Goal: Task Accomplishment & Management: Use online tool/utility

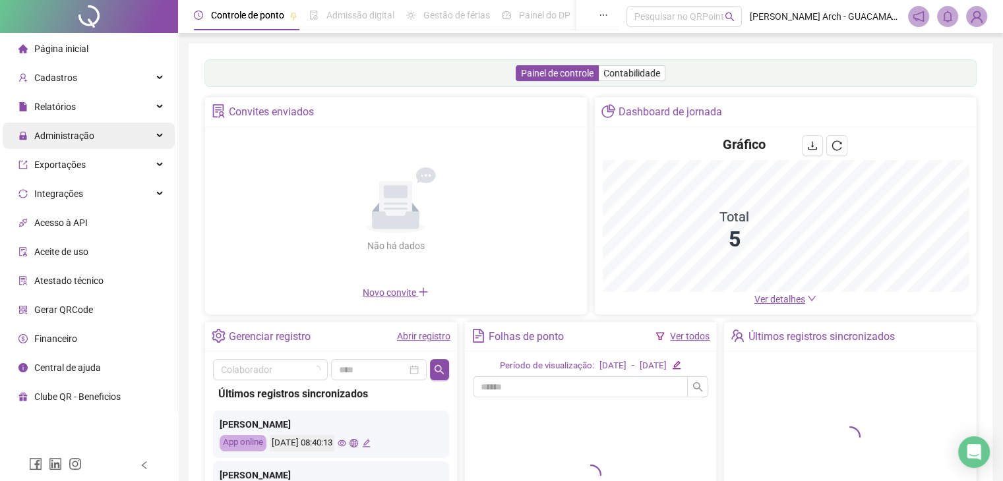
click at [92, 142] on span "Administração" at bounding box center [56, 136] width 76 height 26
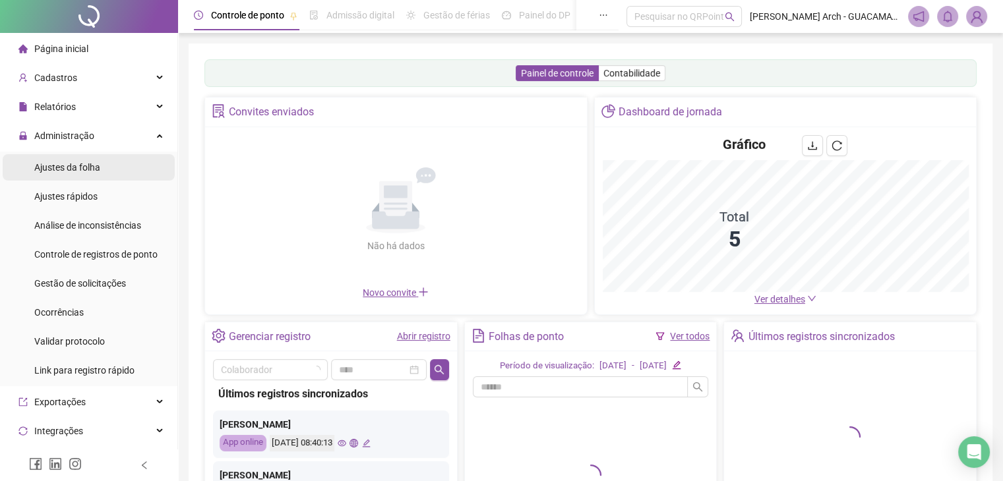
click at [87, 173] on div "Ajustes da folha" at bounding box center [67, 167] width 66 height 26
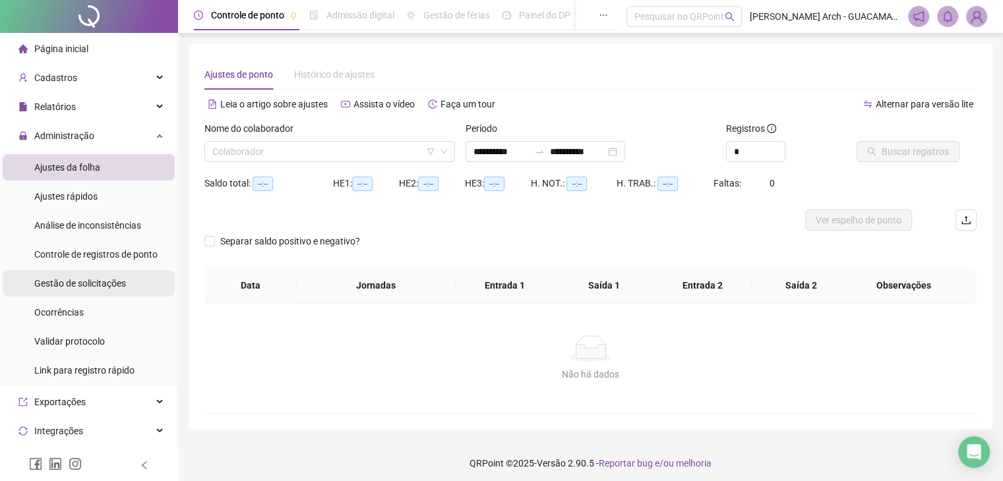
click at [88, 291] on div "Gestão de solicitações" at bounding box center [80, 283] width 92 height 26
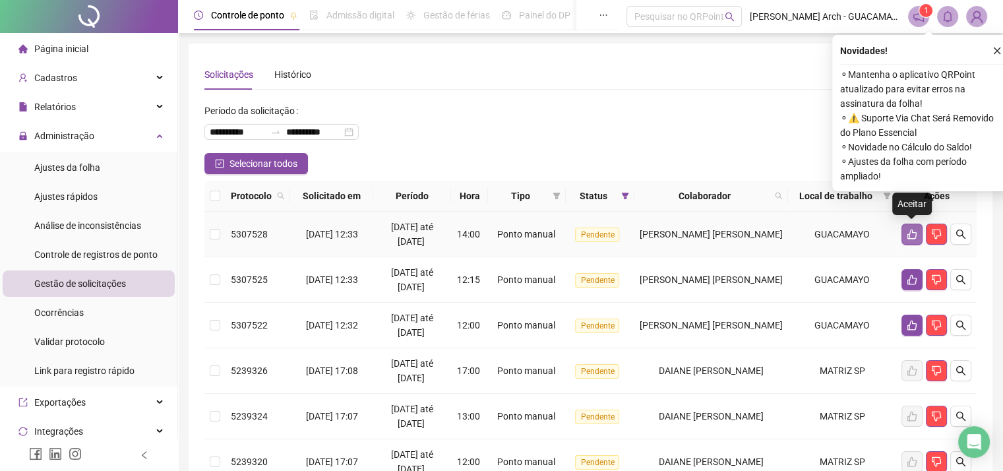
click at [918, 231] on button "button" at bounding box center [911, 233] width 21 height 21
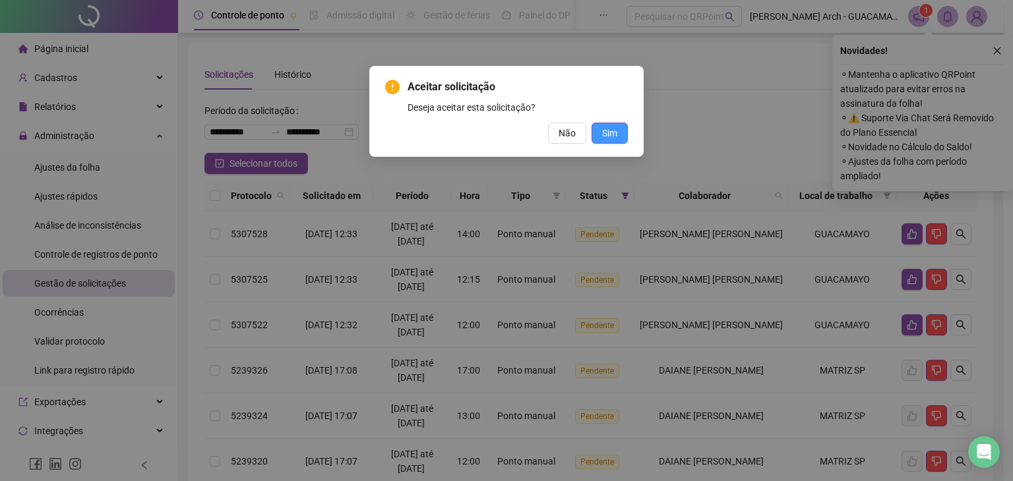
click at [603, 132] on span "Sim" at bounding box center [609, 133] width 15 height 15
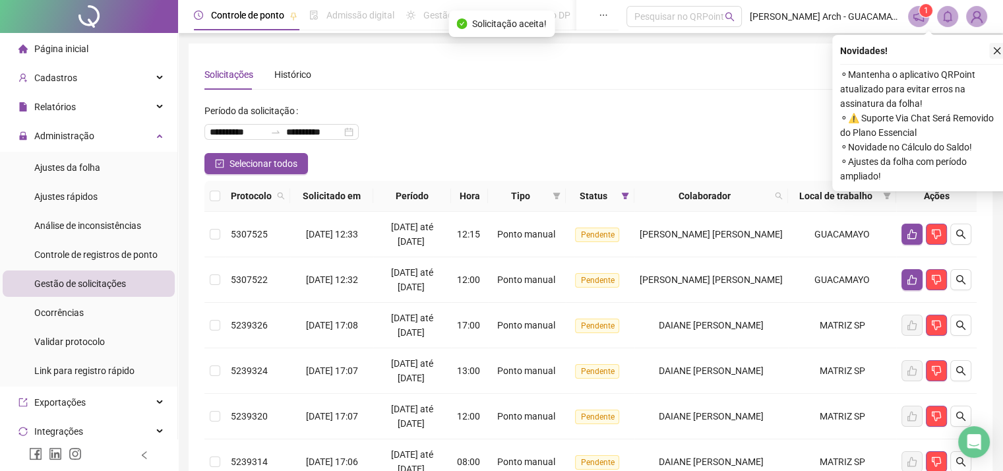
click at [992, 48] on icon "close" at bounding box center [996, 50] width 9 height 9
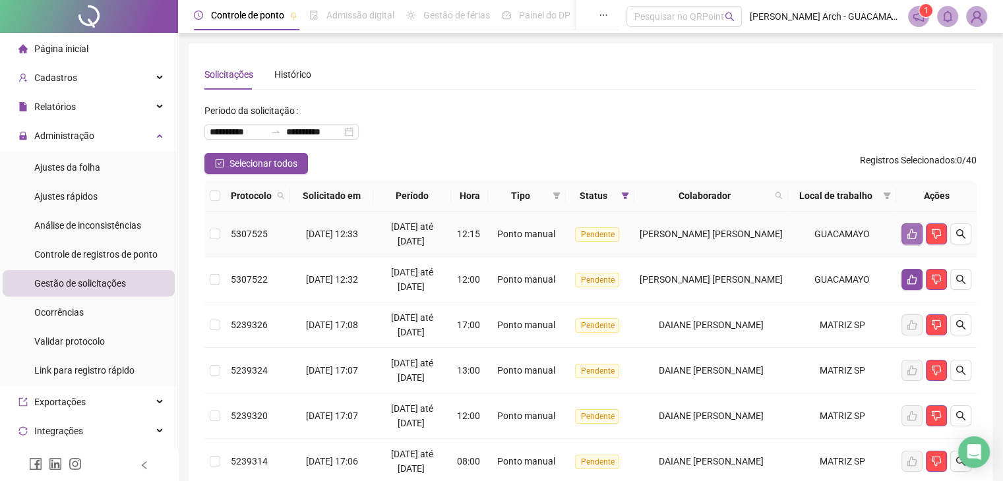
click at [910, 232] on icon "like" at bounding box center [911, 234] width 11 height 11
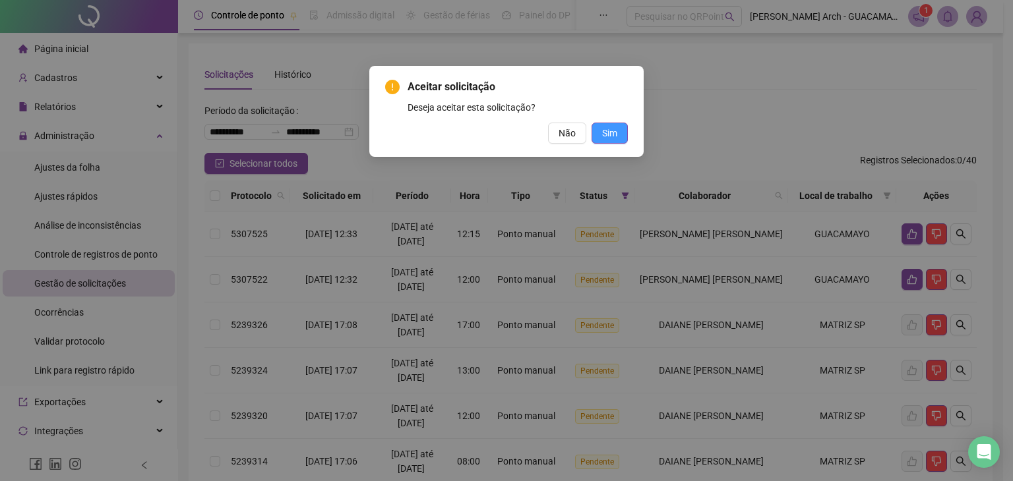
click at [607, 133] on span "Sim" at bounding box center [609, 133] width 15 height 15
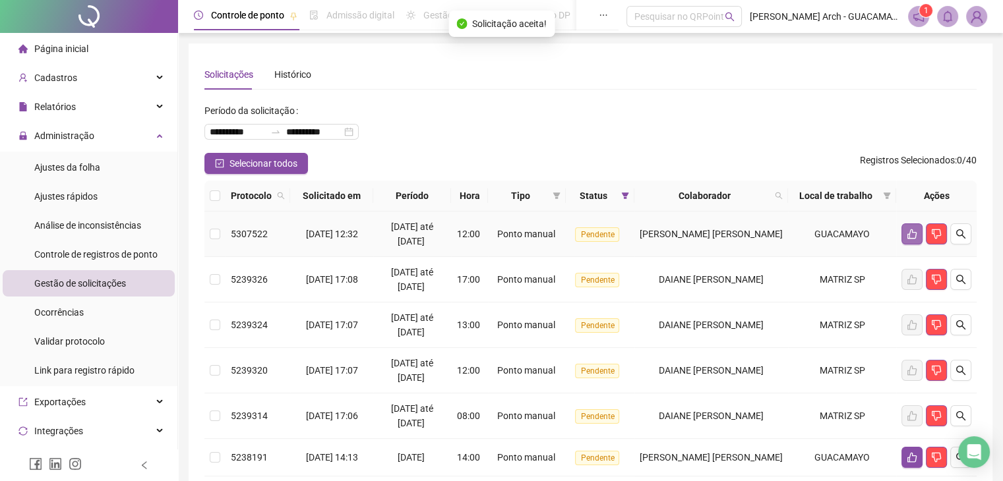
click at [909, 235] on icon "like" at bounding box center [911, 234] width 9 height 10
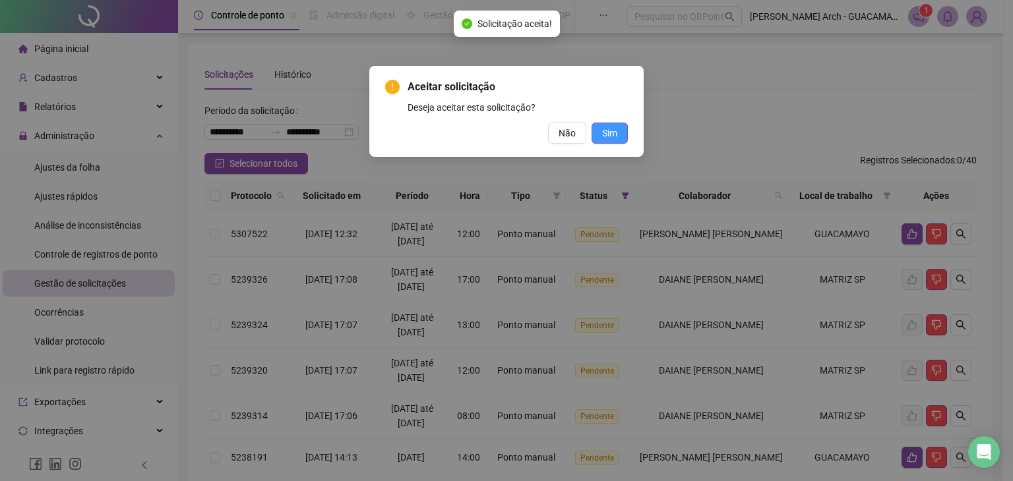
click at [610, 133] on span "Sim" at bounding box center [609, 133] width 15 height 15
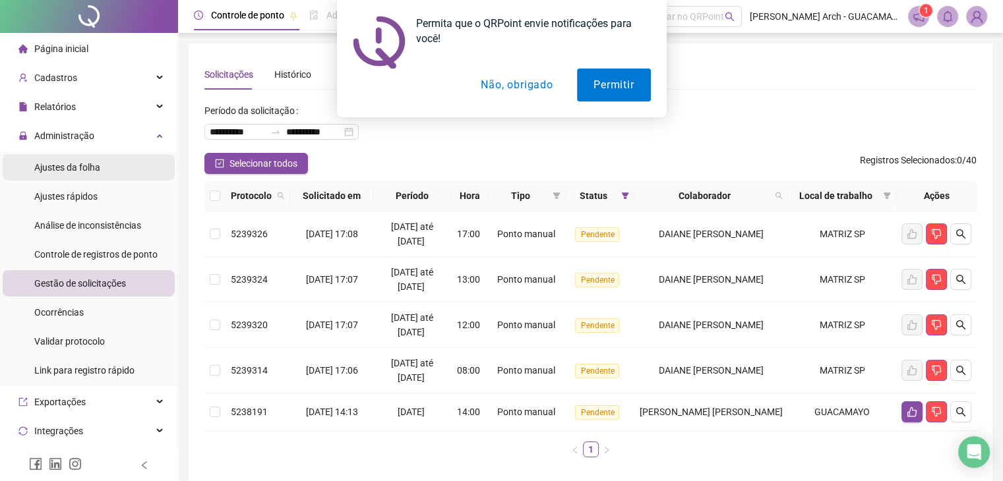
click at [71, 165] on span "Ajustes da folha" at bounding box center [67, 167] width 66 height 11
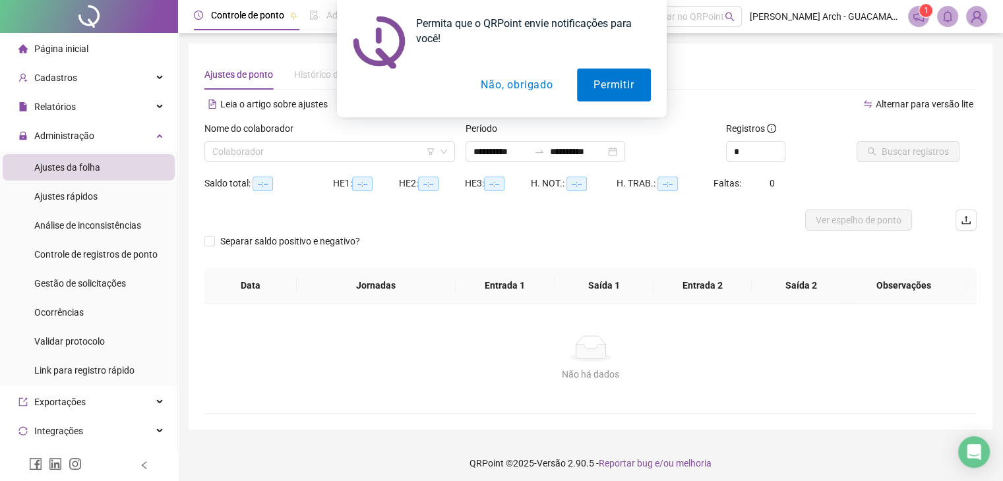
type input "**********"
click at [297, 158] on input "search" at bounding box center [323, 152] width 223 height 20
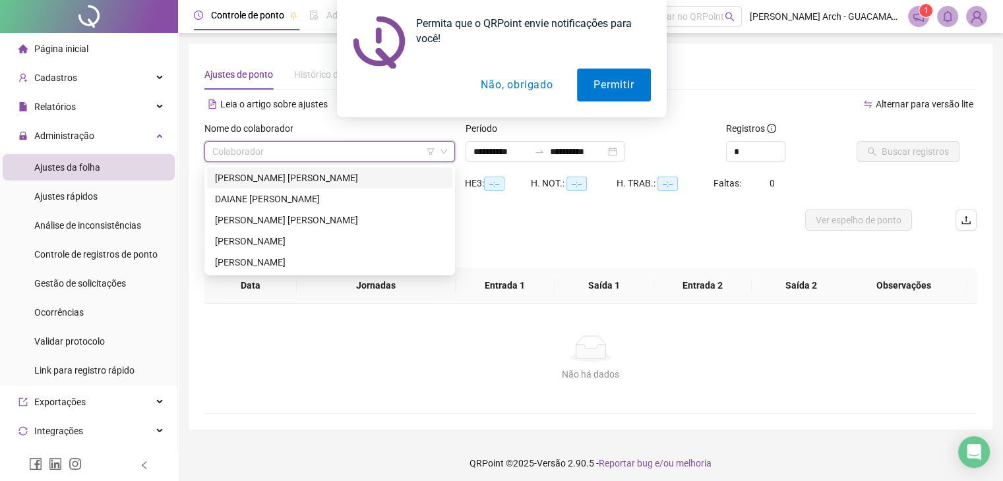
click at [287, 179] on div "[PERSON_NAME] [PERSON_NAME]" at bounding box center [329, 178] width 229 height 15
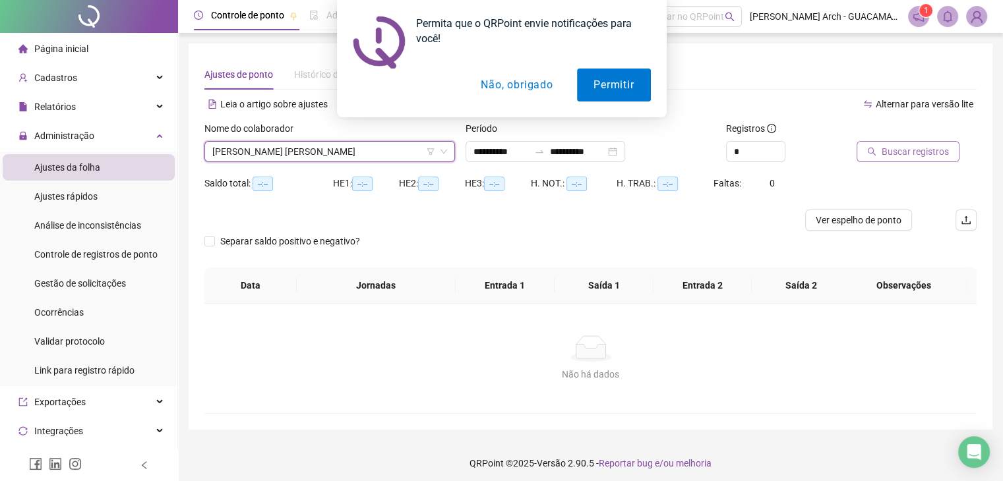
click at [866, 159] on button "Buscar registros" at bounding box center [907, 151] width 103 height 21
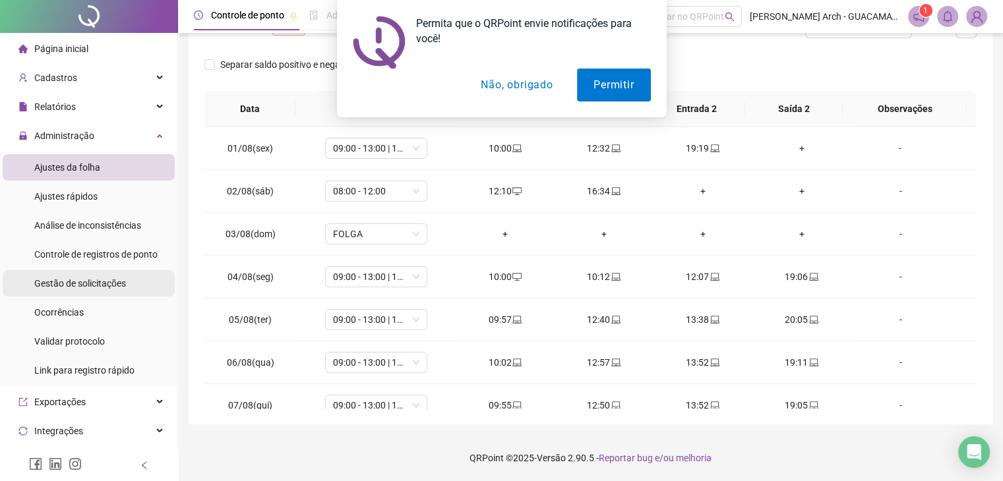
click at [93, 285] on span "Gestão de solicitações" at bounding box center [80, 283] width 92 height 11
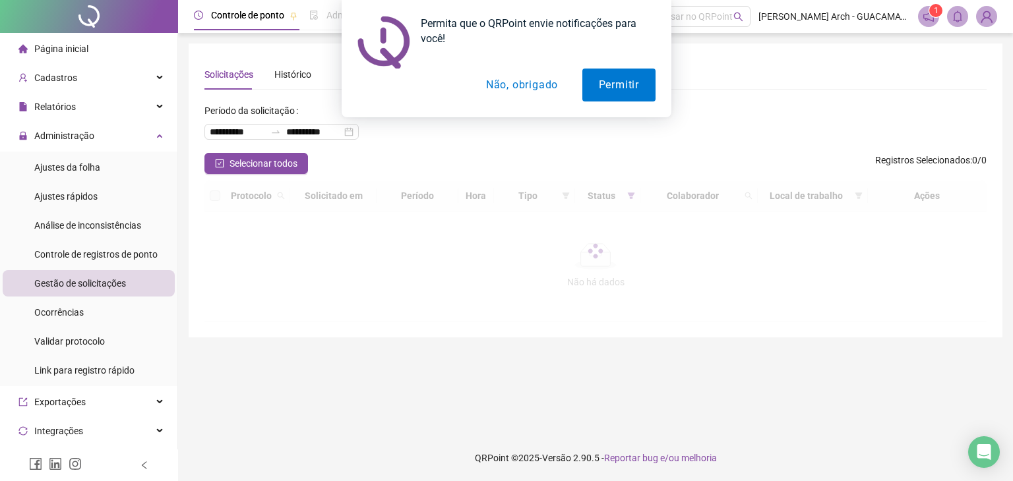
click at [522, 84] on button "Não, obrigado" at bounding box center [521, 85] width 105 height 33
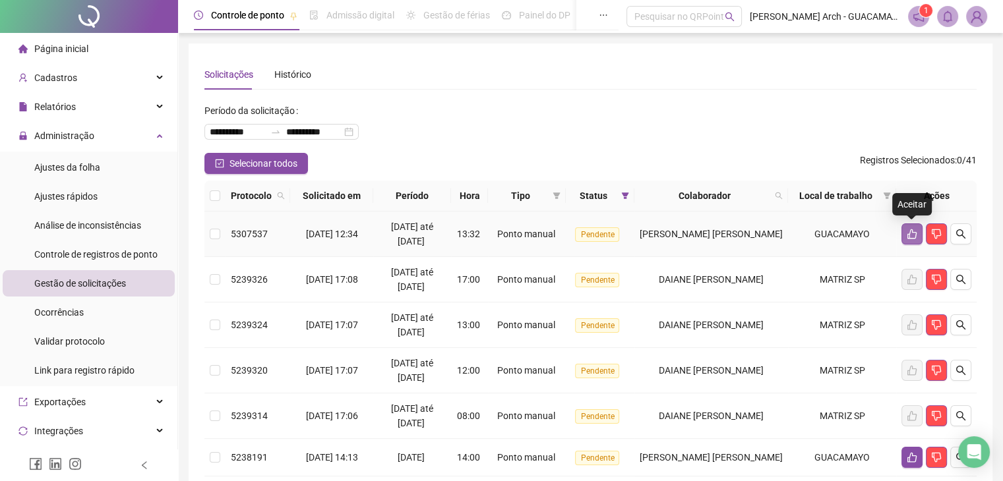
click at [910, 233] on icon "like" at bounding box center [911, 234] width 11 height 11
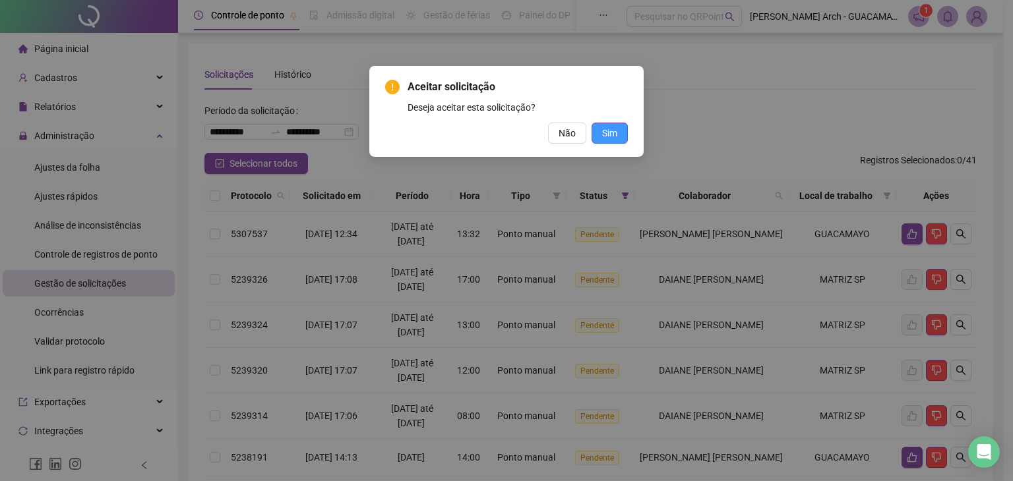
click at [614, 132] on span "Sim" at bounding box center [609, 133] width 15 height 15
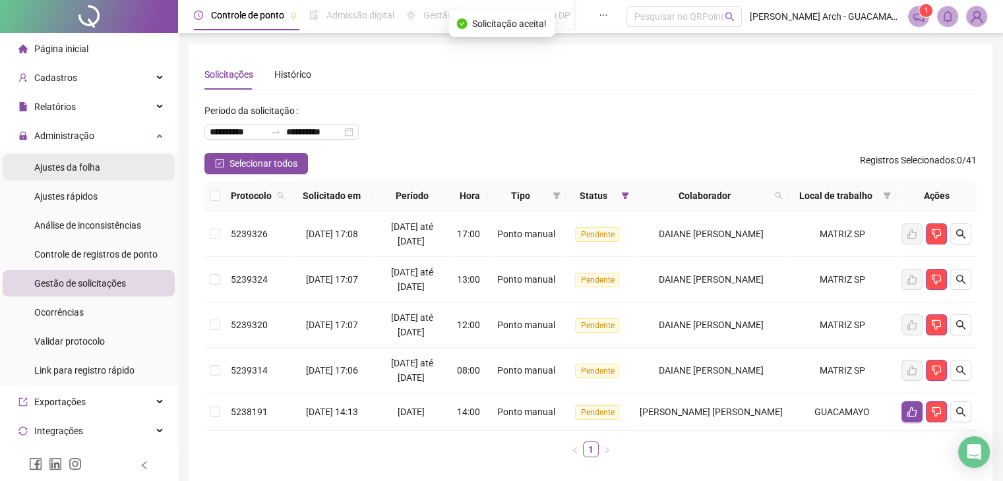
click at [62, 168] on span "Ajustes da folha" at bounding box center [67, 167] width 66 height 11
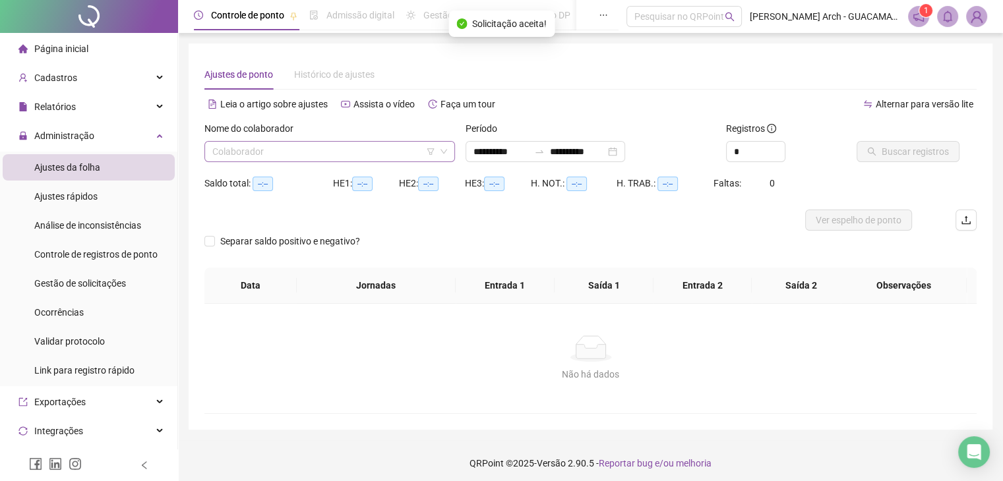
click at [294, 156] on input "search" at bounding box center [323, 152] width 223 height 20
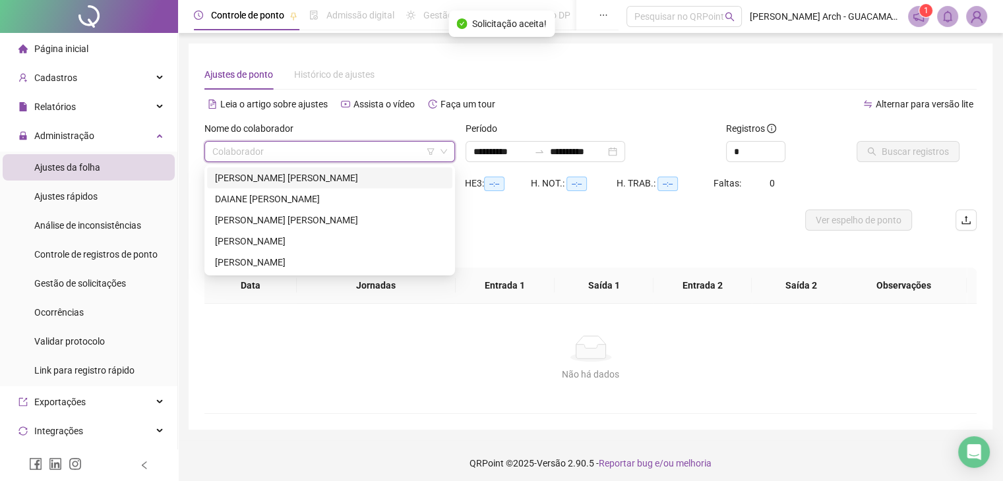
click at [281, 177] on div "[PERSON_NAME] [PERSON_NAME]" at bounding box center [329, 178] width 229 height 15
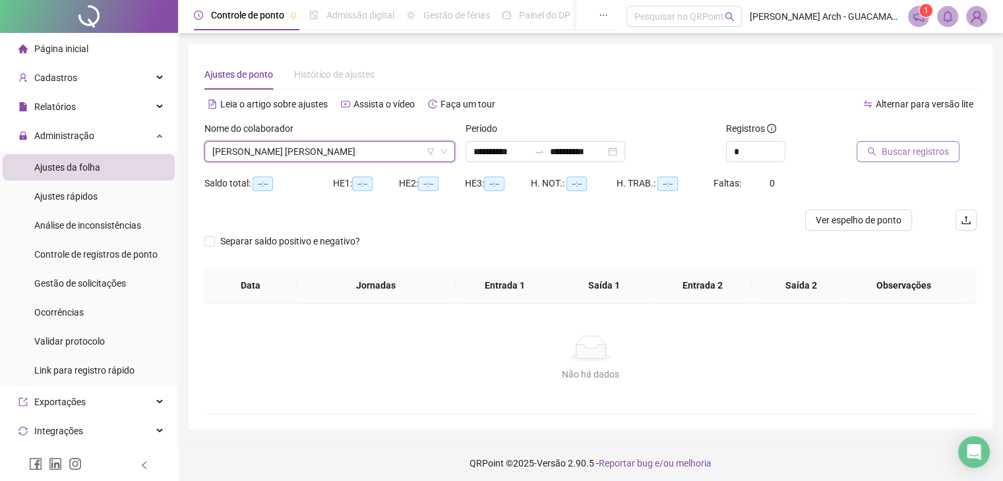
click at [897, 154] on span "Buscar registros" at bounding box center [914, 151] width 67 height 15
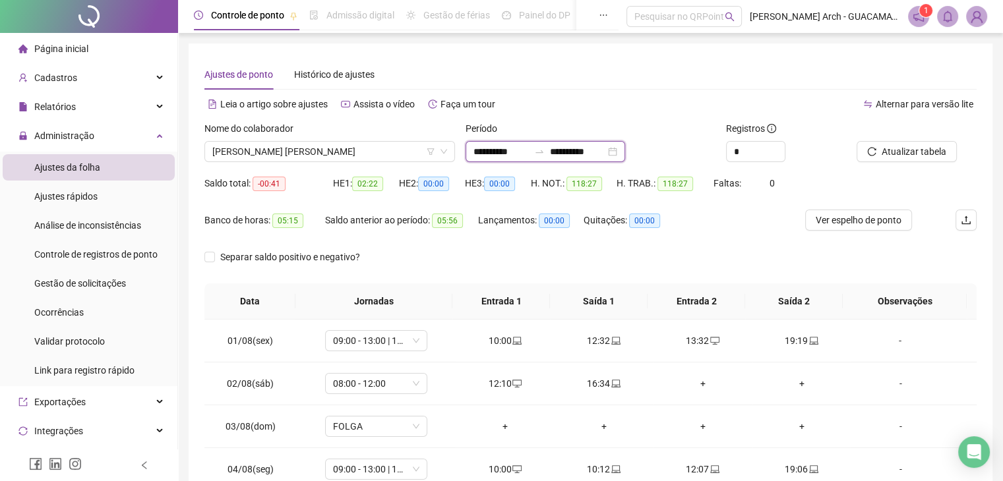
click at [605, 150] on input "**********" at bounding box center [577, 151] width 55 height 15
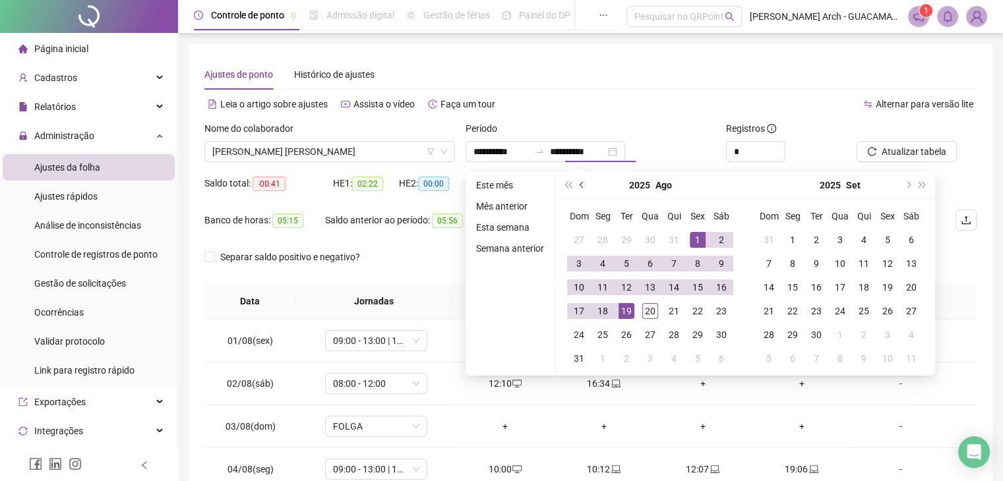
click at [579, 185] on span "prev-year" at bounding box center [582, 185] width 7 height 7
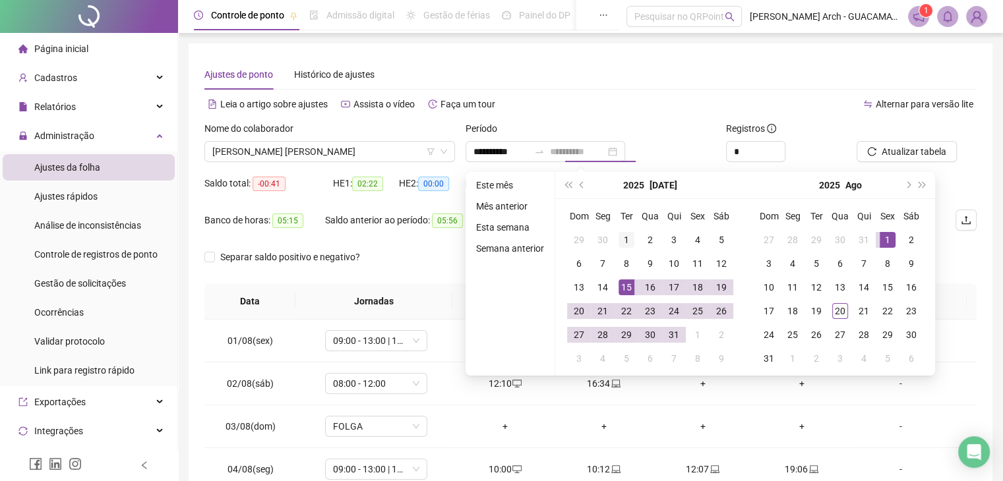
type input "**********"
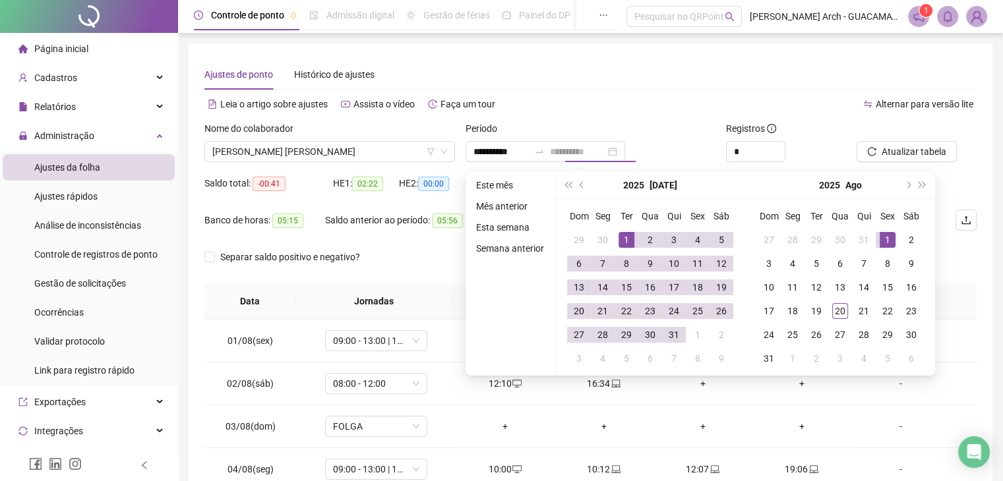
click at [623, 239] on div "1" at bounding box center [626, 240] width 16 height 16
